Goal: Information Seeking & Learning: Learn about a topic

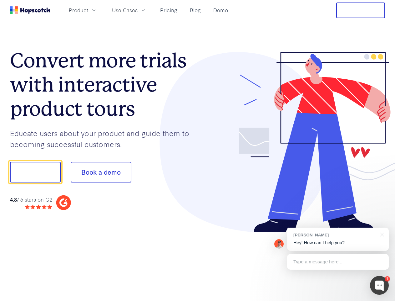
click at [198, 150] on div at bounding box center [292, 142] width 188 height 180
click at [88, 10] on span "Product" at bounding box center [78, 10] width 19 height 8
click at [138, 10] on span "Use Cases" at bounding box center [125, 10] width 26 height 8
click at [361, 10] on button "Free Trial" at bounding box center [361, 11] width 49 height 16
click at [35, 172] on button "Show me!" at bounding box center [35, 172] width 51 height 21
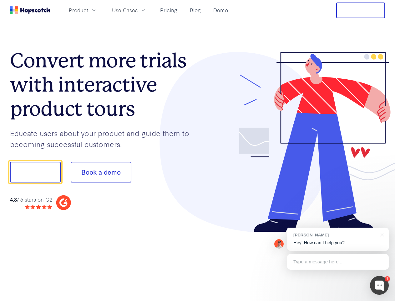
click at [101, 172] on button "Book a demo" at bounding box center [101, 172] width 61 height 21
click at [380, 285] on div at bounding box center [379, 285] width 19 height 19
click at [338, 239] on div "[PERSON_NAME] Hey! How can I help you?" at bounding box center [338, 238] width 102 height 23
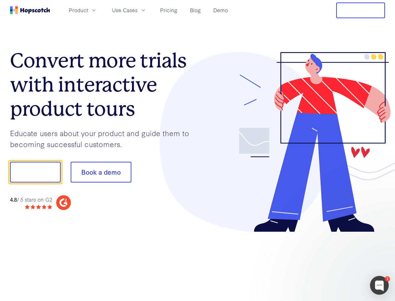
click at [381, 234] on div at bounding box center [330, 171] width 117 height 209
click at [338, 261] on div at bounding box center [330, 213] width 117 height 125
